Goal: Obtain resource: Obtain resource

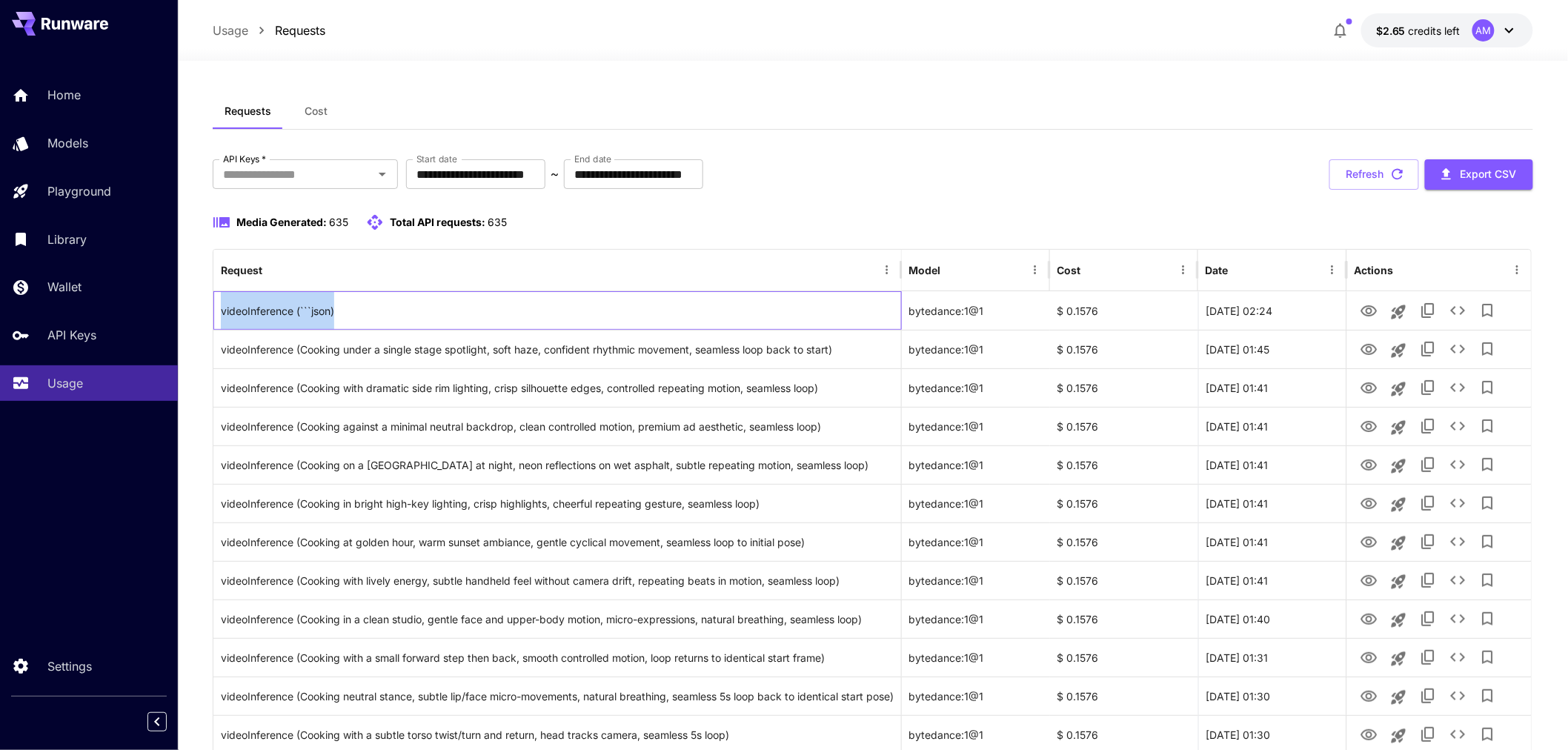
drag, startPoint x: 364, startPoint y: 305, endPoint x: 201, endPoint y: 309, distance: 163.0
copy div "videoInference (```json)"
drag, startPoint x: 350, startPoint y: 308, endPoint x: 212, endPoint y: 308, distance: 138.0
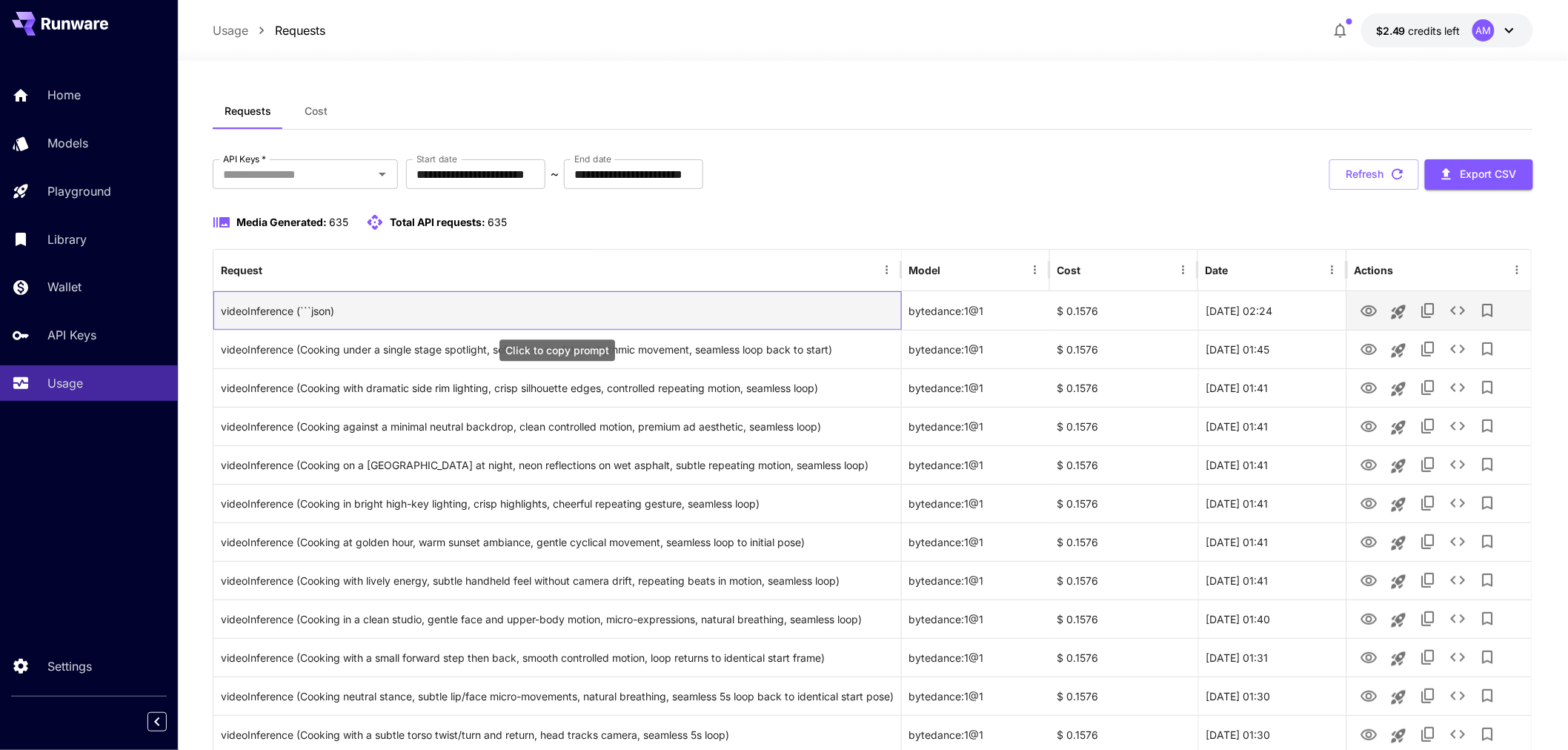
click at [343, 314] on div "videoInference (```json)" at bounding box center [556, 311] width 673 height 38
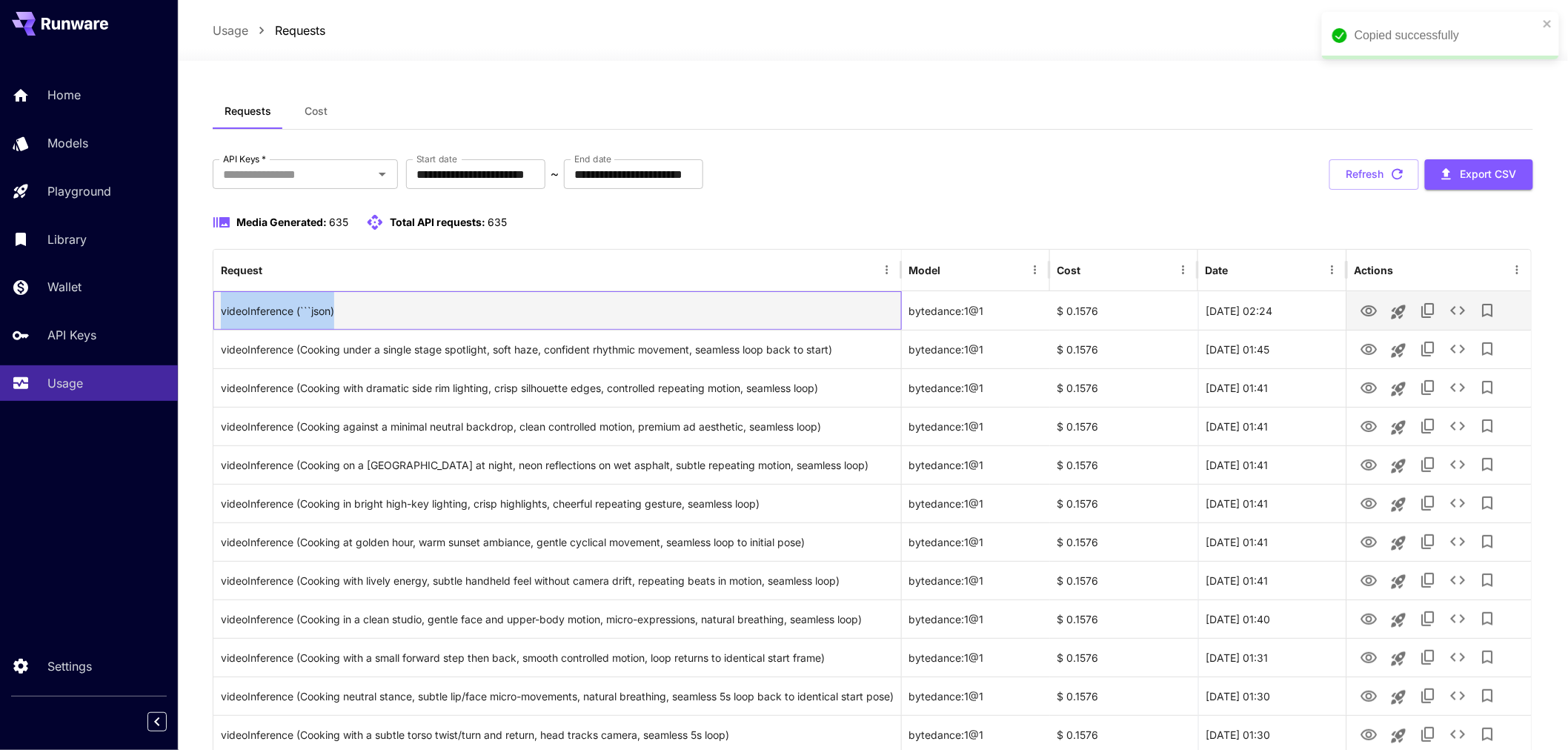
drag, startPoint x: 337, startPoint y: 309, endPoint x: 219, endPoint y: 316, distance: 118.2
click at [219, 316] on div "videoInference (```json)" at bounding box center [557, 311] width 688 height 39
copy div "videoInference (```json)"
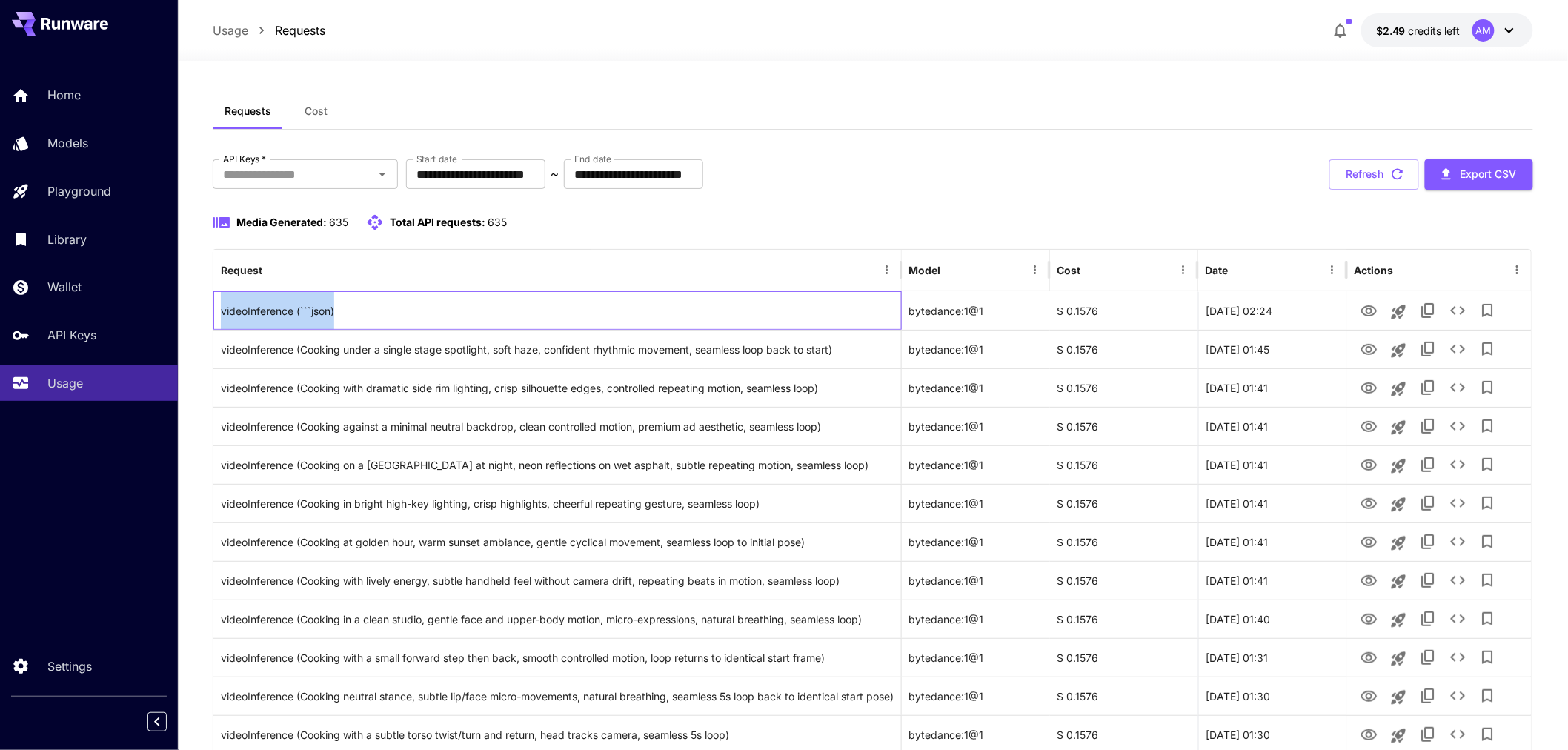
drag, startPoint x: 366, startPoint y: 314, endPoint x: 194, endPoint y: 328, distance: 172.6
drag, startPoint x: 361, startPoint y: 319, endPoint x: 210, endPoint y: 295, distance: 152.9
copy div "videoInference (```json)"
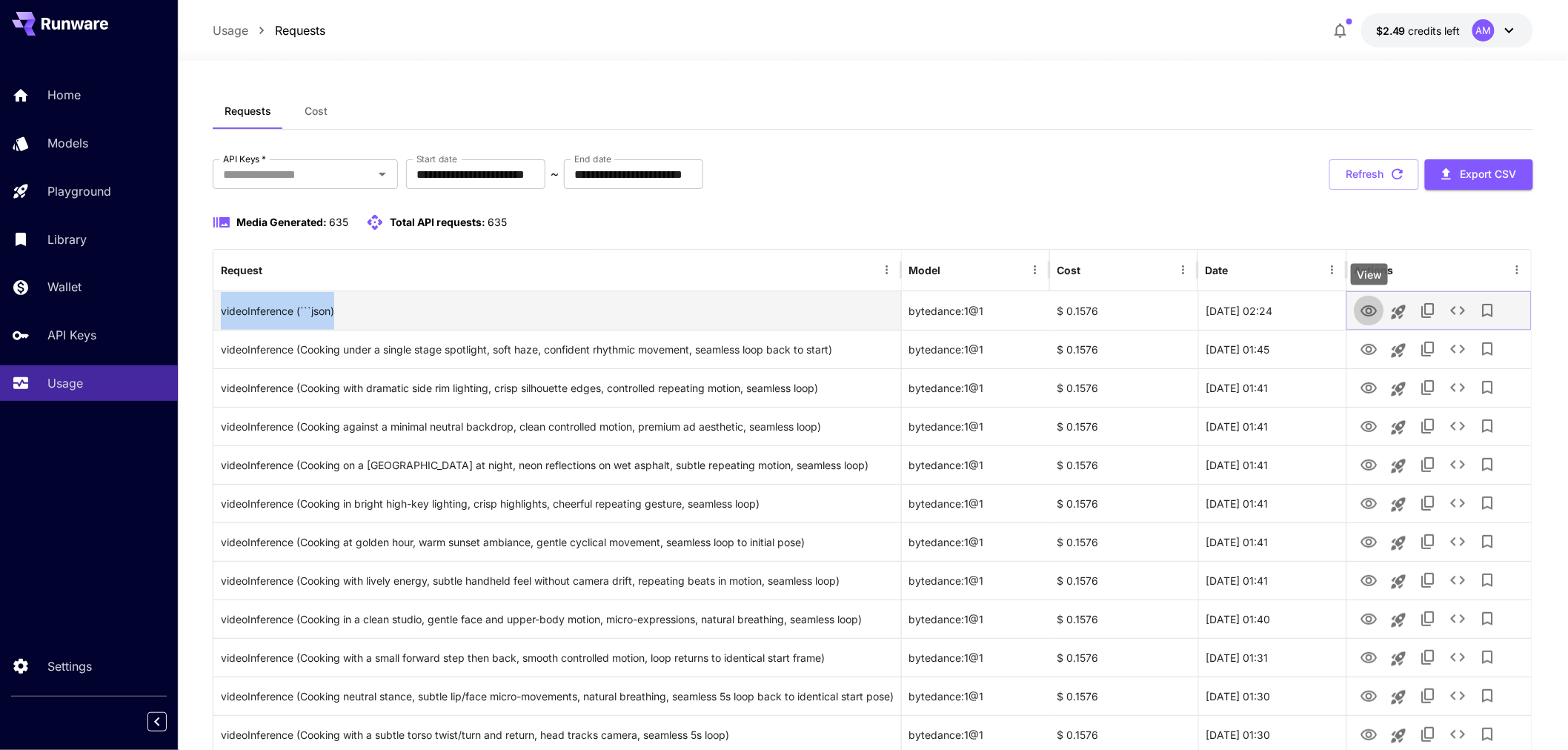
click at [1366, 308] on icon "View" at bounding box center [1368, 311] width 18 height 18
